Goal: Understand site structure: Understand site structure

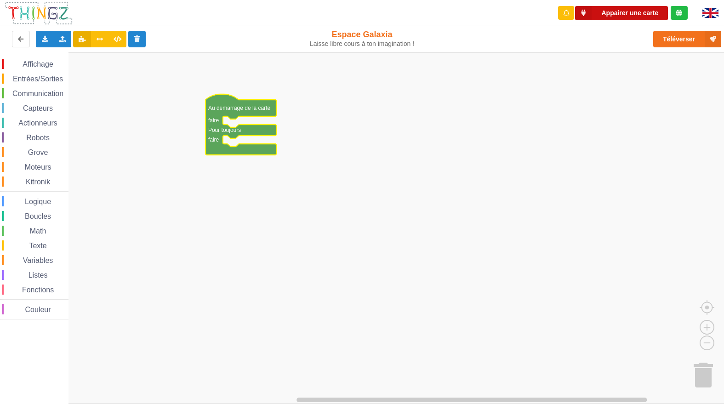
click at [606, 14] on button "Appairer une carte" at bounding box center [621, 13] width 93 height 14
click at [707, 14] on img at bounding box center [711, 13] width 16 height 10
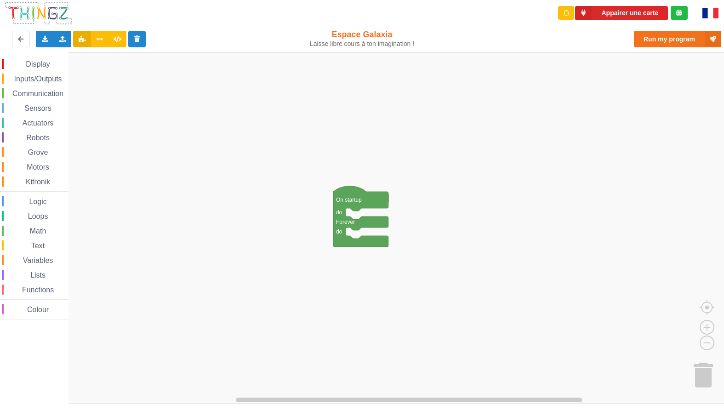
click at [707, 14] on img at bounding box center [711, 13] width 16 height 11
click at [683, 13] on icon at bounding box center [679, 13] width 6 height 6
click at [33, 151] on span "Grove" at bounding box center [38, 153] width 23 height 8
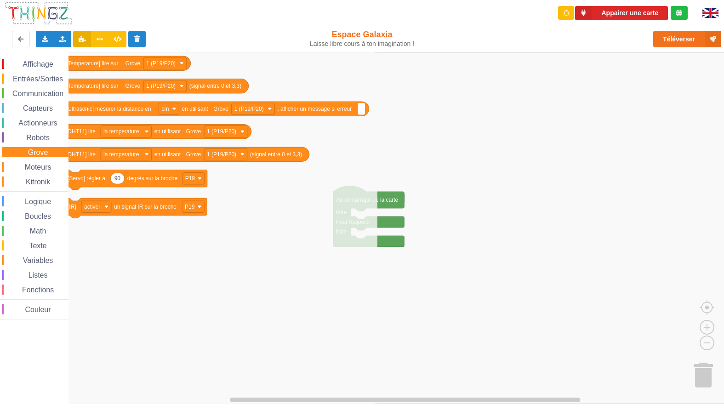
click at [29, 124] on span "Actionneurs" at bounding box center [38, 123] width 42 height 8
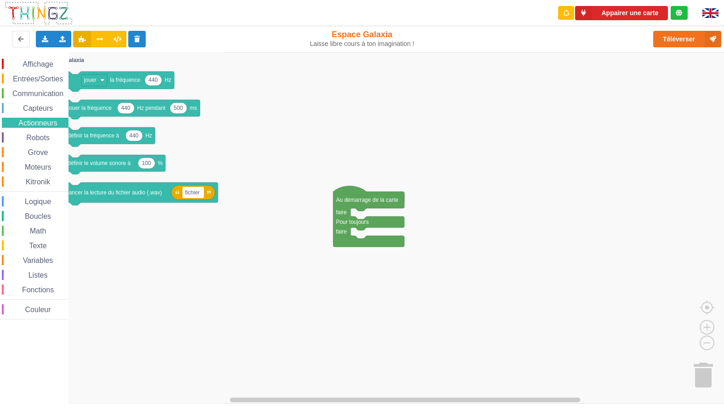
click at [32, 114] on div "Affichage Entrées/Sorties Communication Capteurs Actionneurs Robots Grove Moteu…" at bounding box center [34, 189] width 69 height 261
click at [38, 97] on span "Communication" at bounding box center [38, 94] width 54 height 8
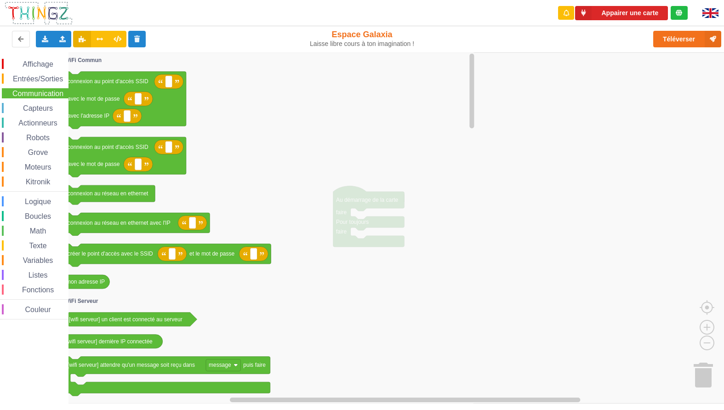
click at [34, 76] on span "Entrées/Sorties" at bounding box center [37, 79] width 53 height 8
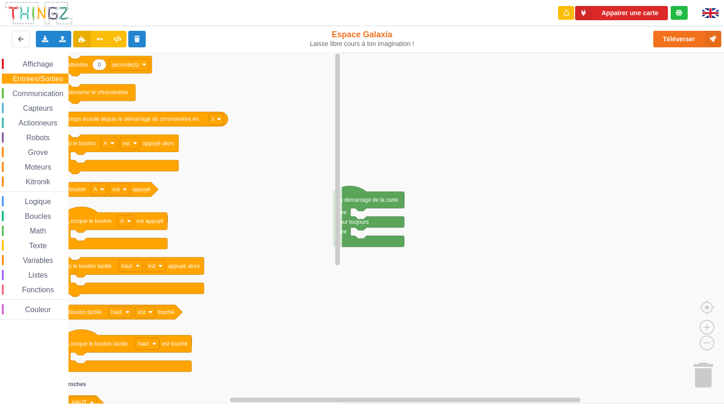
click at [34, 61] on span "Affichage" at bounding box center [37, 64] width 33 height 8
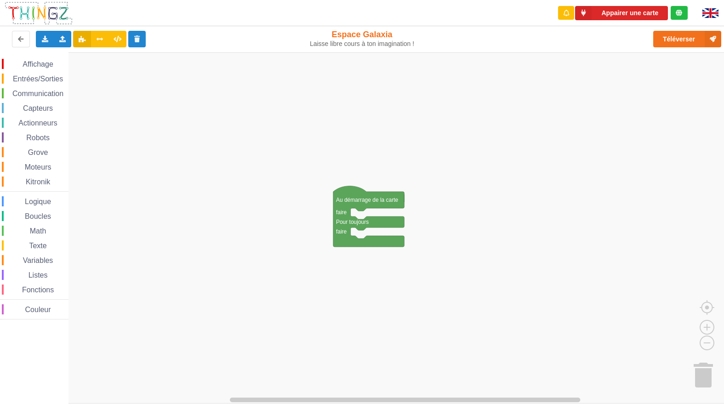
click at [49, 92] on span "Communication" at bounding box center [38, 94] width 54 height 8
